Goal: Task Accomplishment & Management: Manage account settings

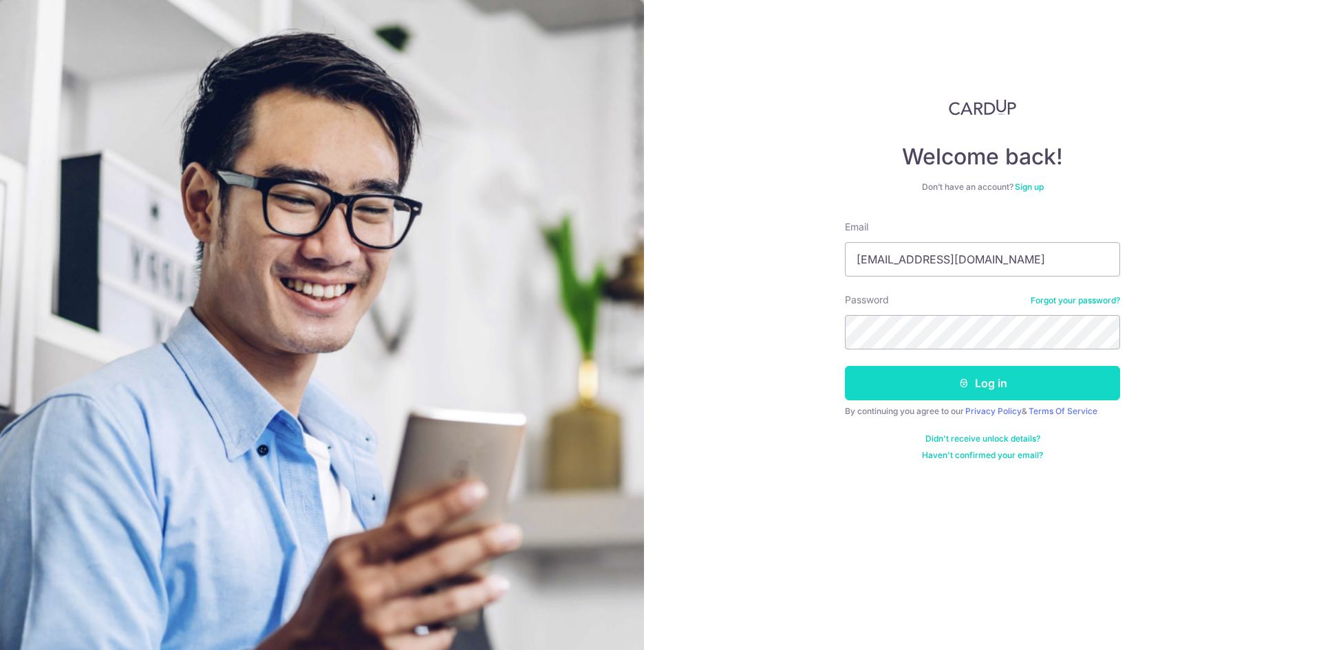
click at [1012, 381] on button "Log in" at bounding box center [982, 383] width 275 height 34
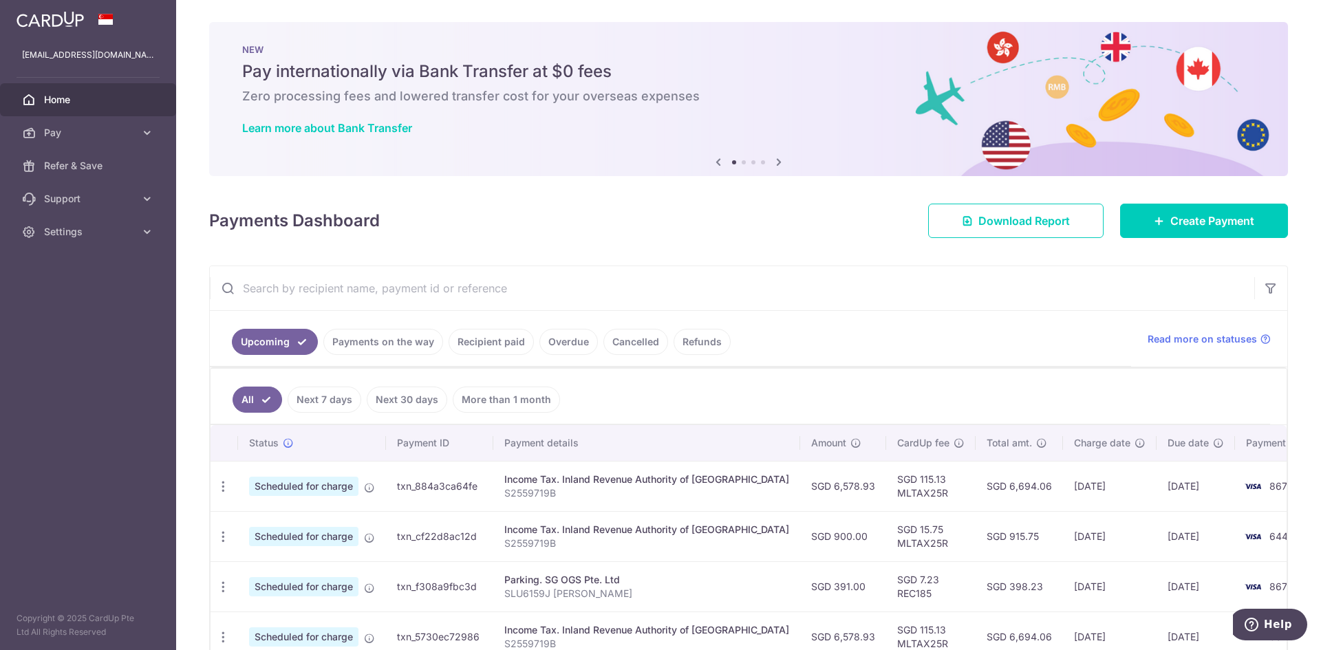
click at [759, 288] on input "text" at bounding box center [732, 288] width 1045 height 44
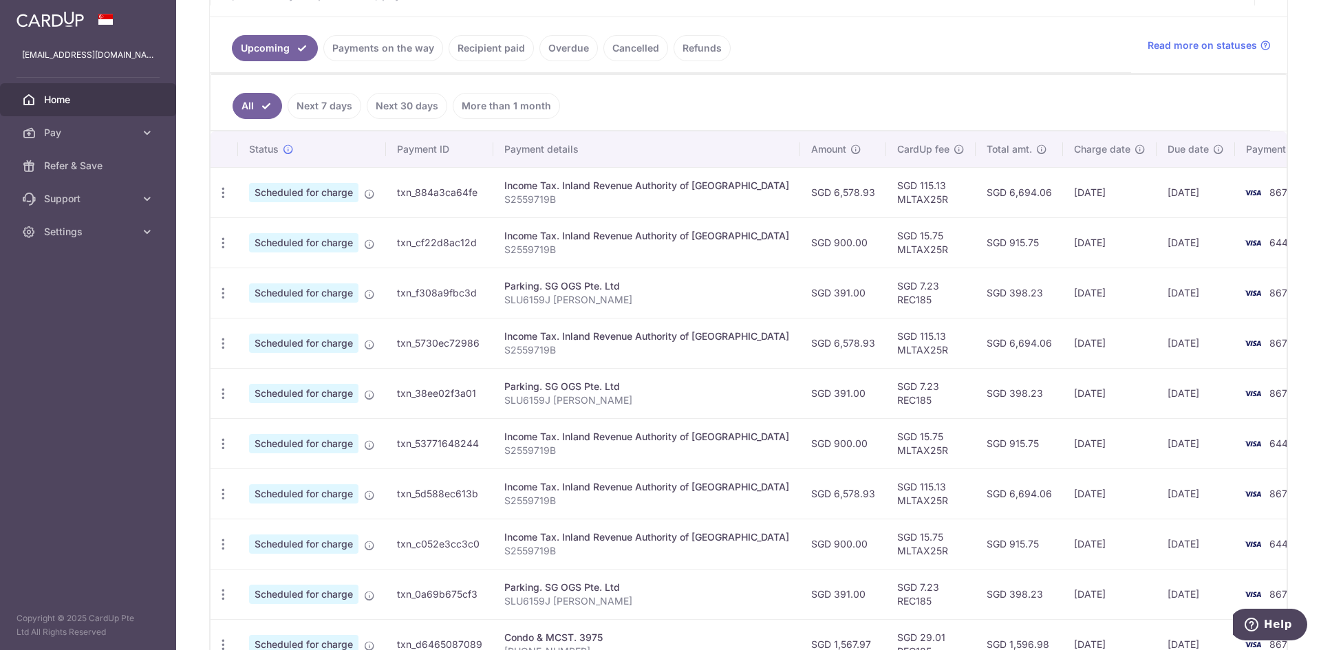
scroll to position [344, 0]
